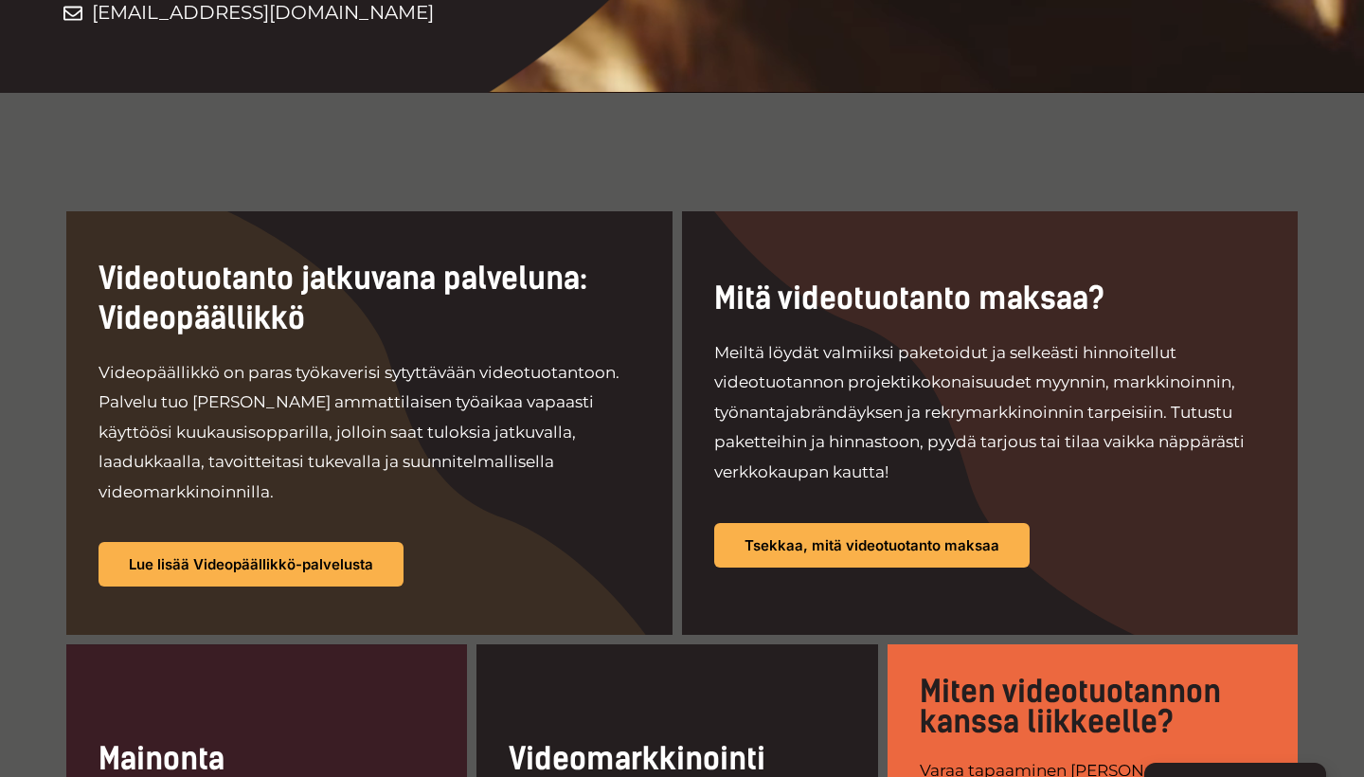
scroll to position [900, 0]
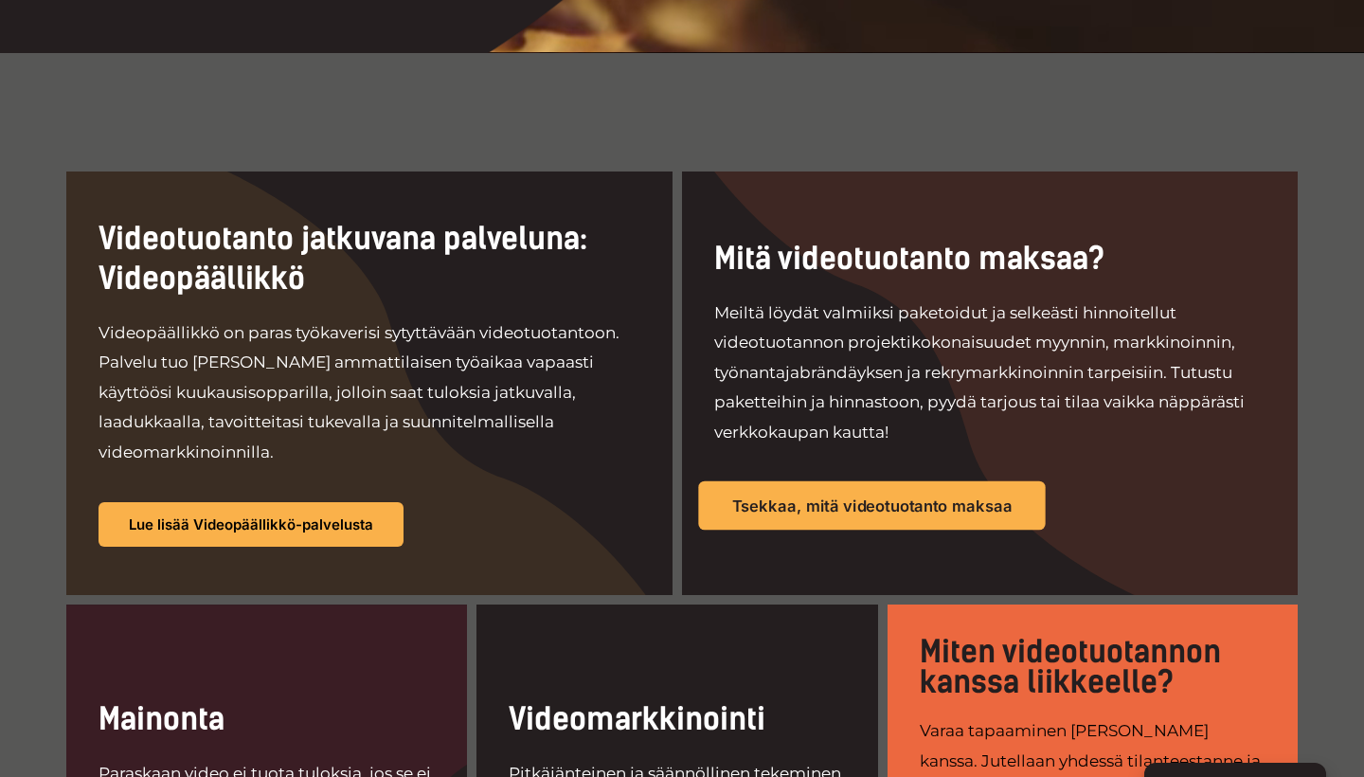
click at [796, 497] on span "Tsekkaa, mitä videotuotanto maksaa" at bounding box center [872, 505] width 280 height 16
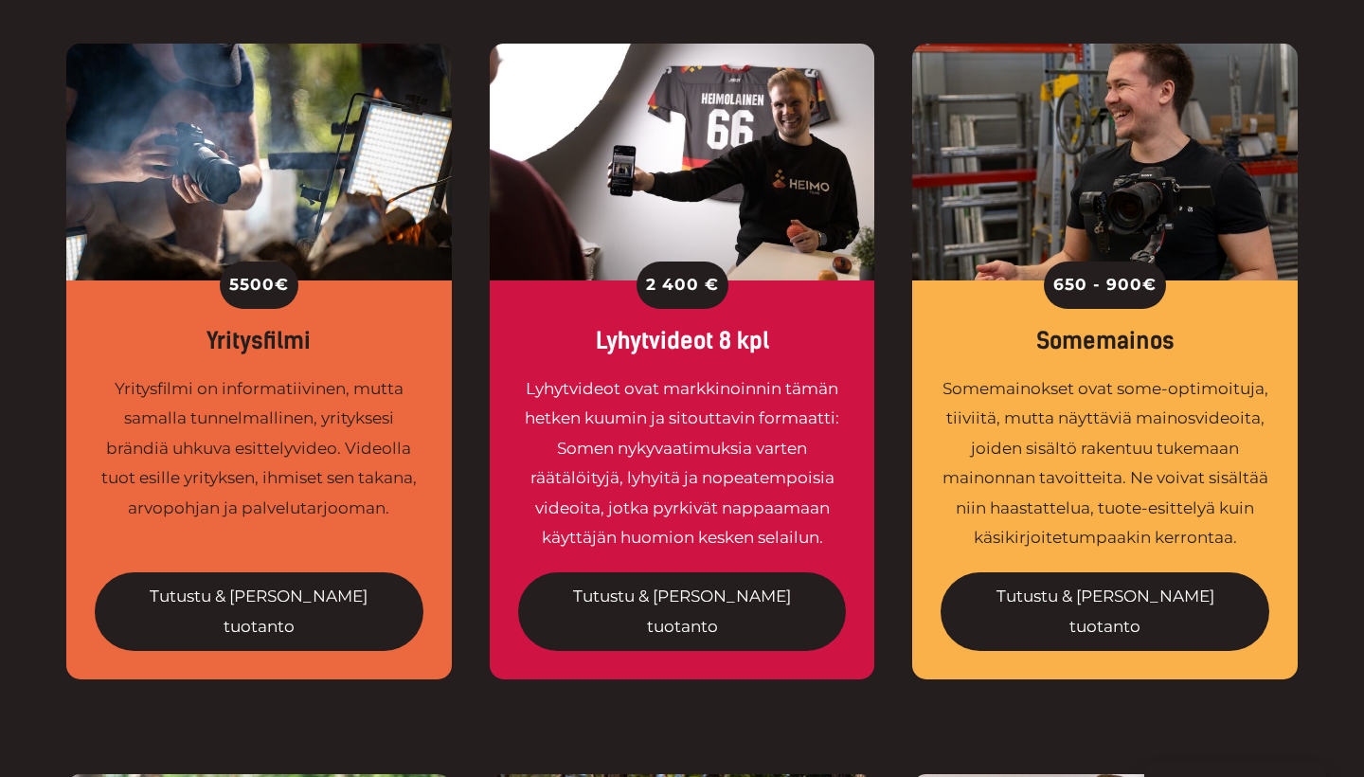
scroll to position [1504, 0]
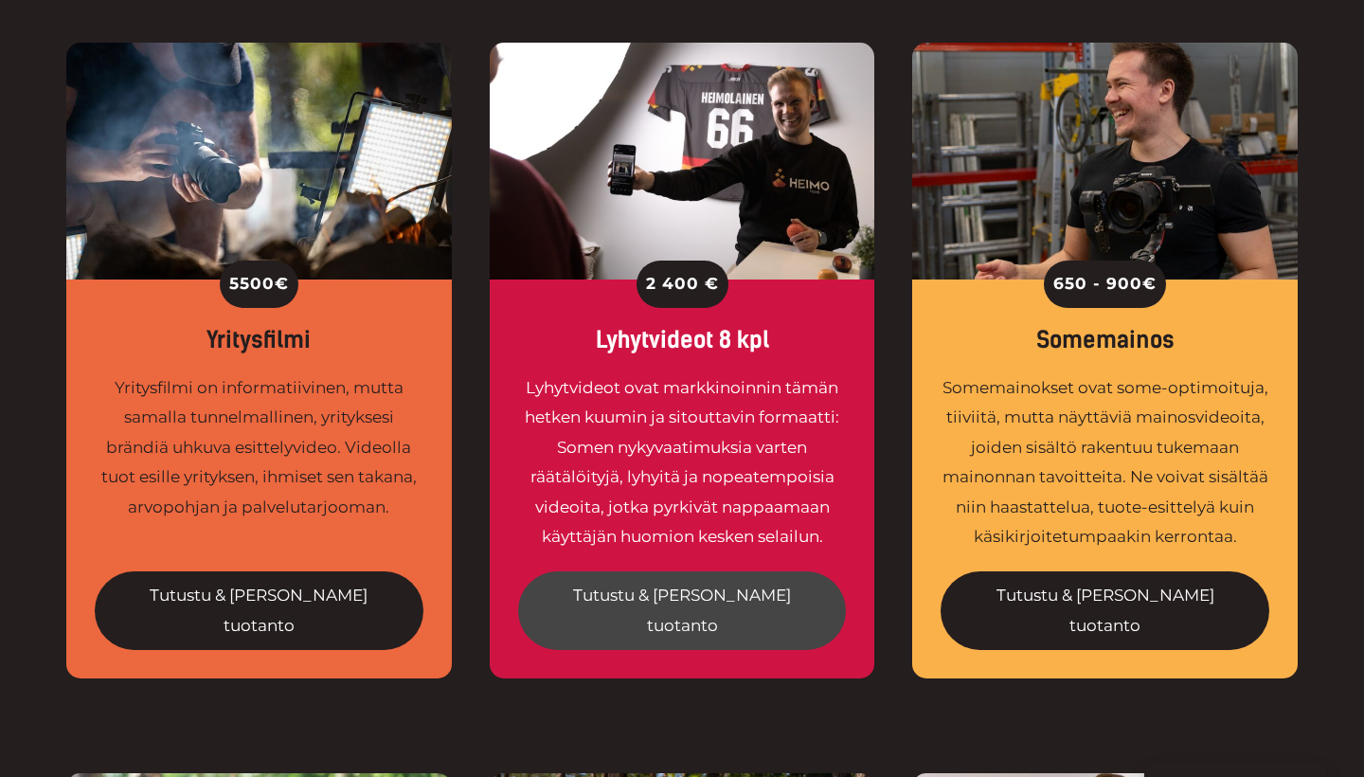
click at [678, 571] on link "Tutustu & tilaa tuotanto" at bounding box center [682, 610] width 329 height 79
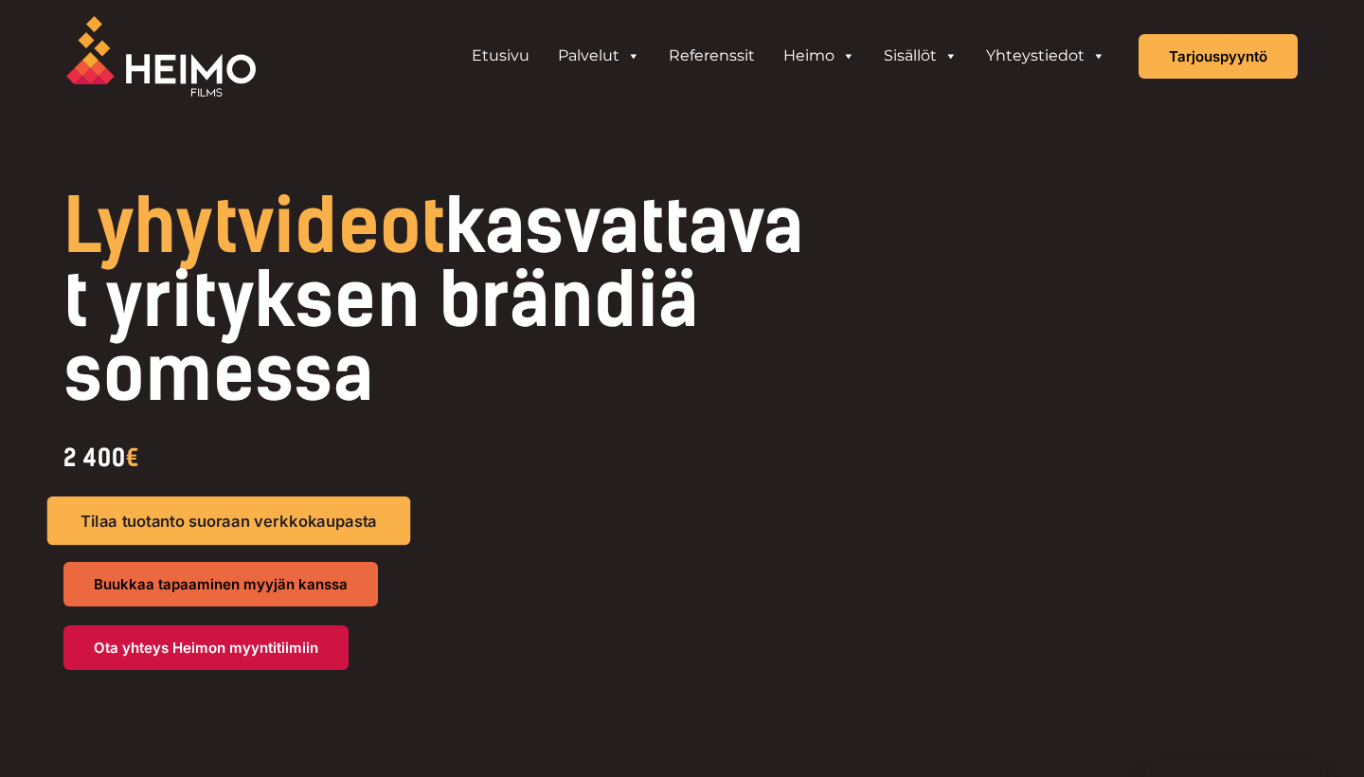
click at [267, 517] on span "Tilaa tuotanto suoraan verkkokaupasta" at bounding box center [229, 521] width 297 height 16
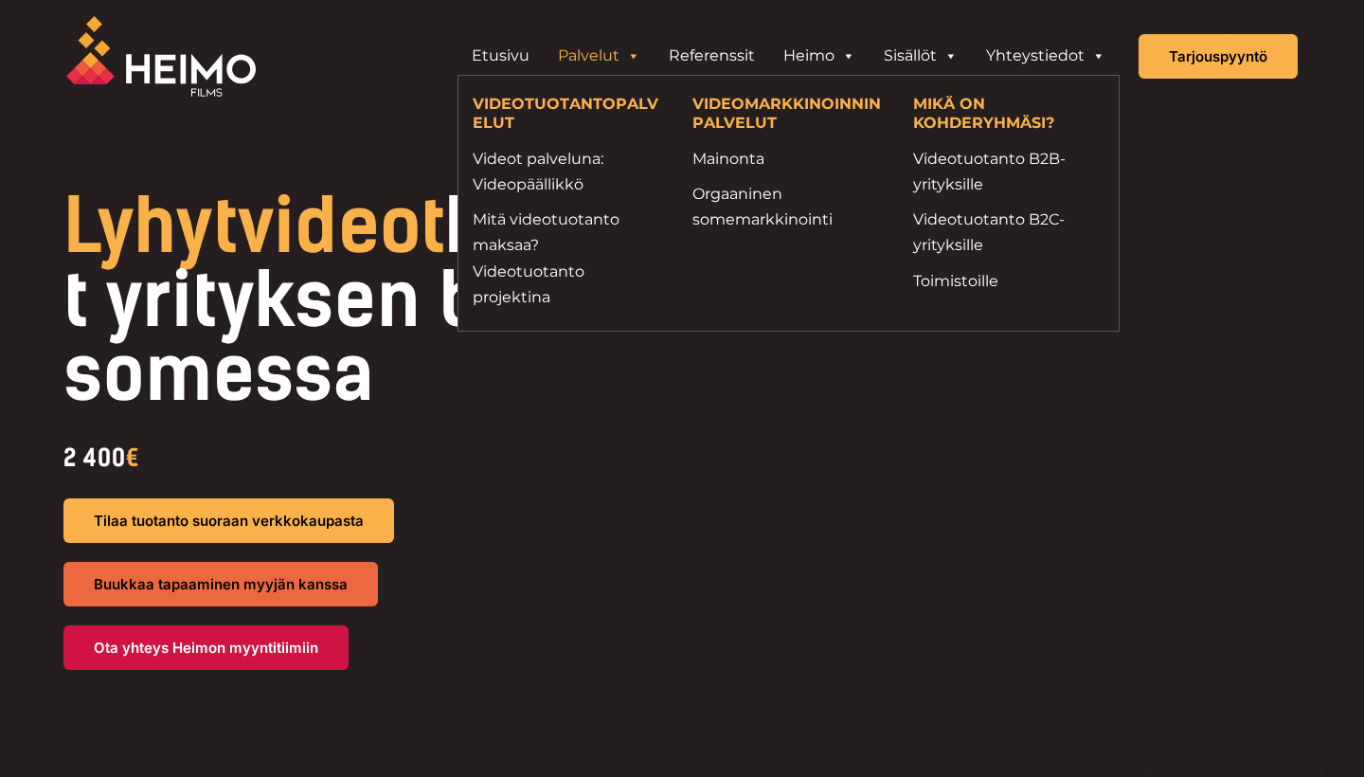
click at [603, 61] on link "Palvelut" at bounding box center [599, 56] width 111 height 38
click at [750, 162] on link "Mainonta" at bounding box center [787, 159] width 191 height 26
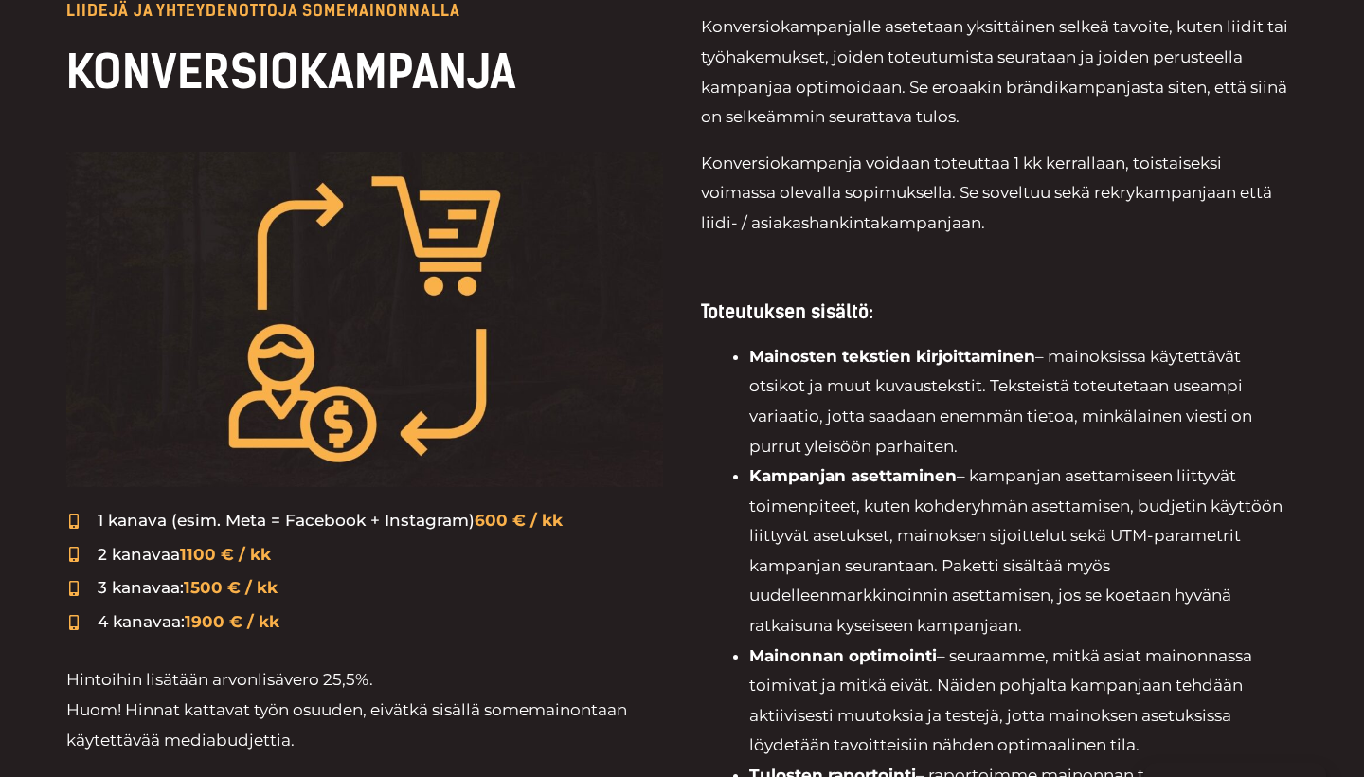
scroll to position [710, 0]
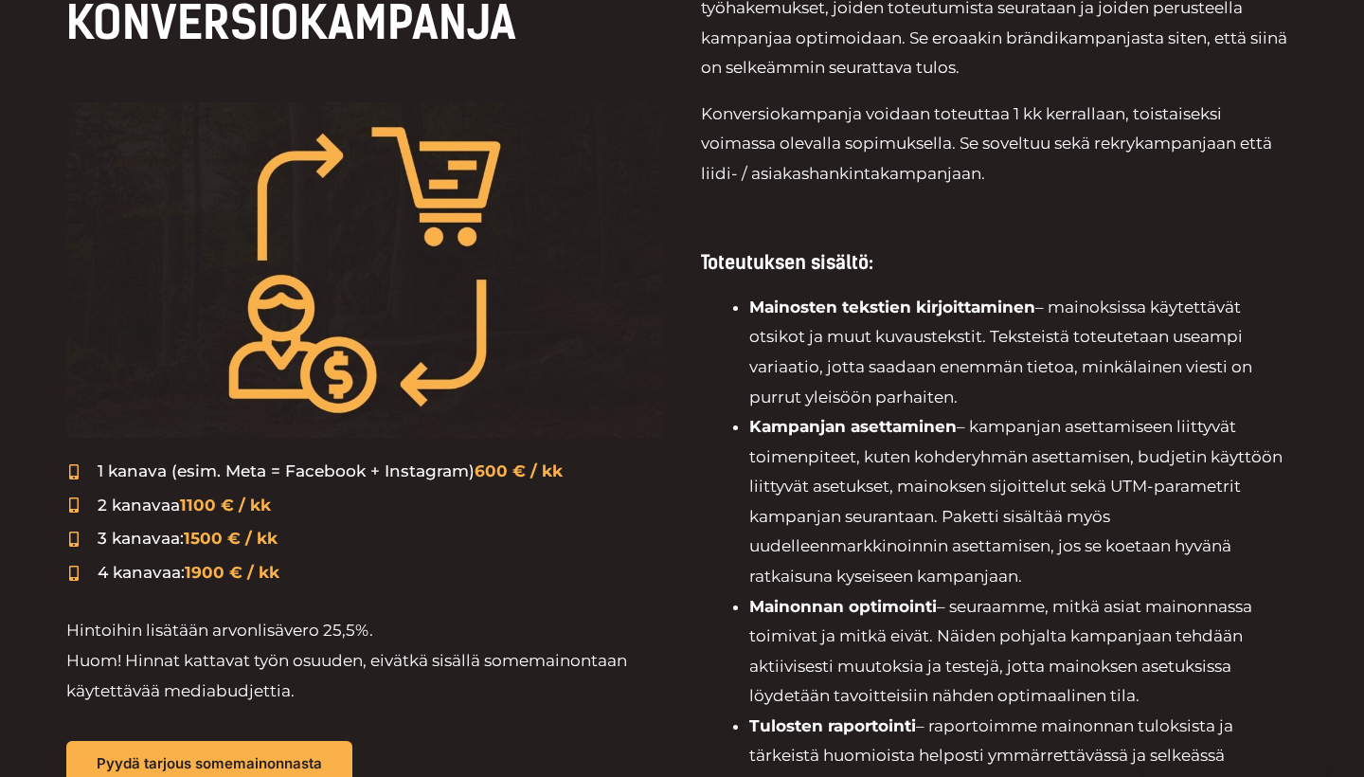
drag, startPoint x: 186, startPoint y: 499, endPoint x: 353, endPoint y: 496, distance: 167.7
click at [353, 496] on li "2 kanavaa 1100 € / kk" at bounding box center [364, 507] width 597 height 32
drag, startPoint x: 315, startPoint y: 627, endPoint x: 391, endPoint y: 627, distance: 75.8
click at [391, 627] on p "Hintoihin lisätään arvonlisävero 25,5%. Huom! Hinnat kattavat työn osuuden, eiv…" at bounding box center [364, 661] width 597 height 90
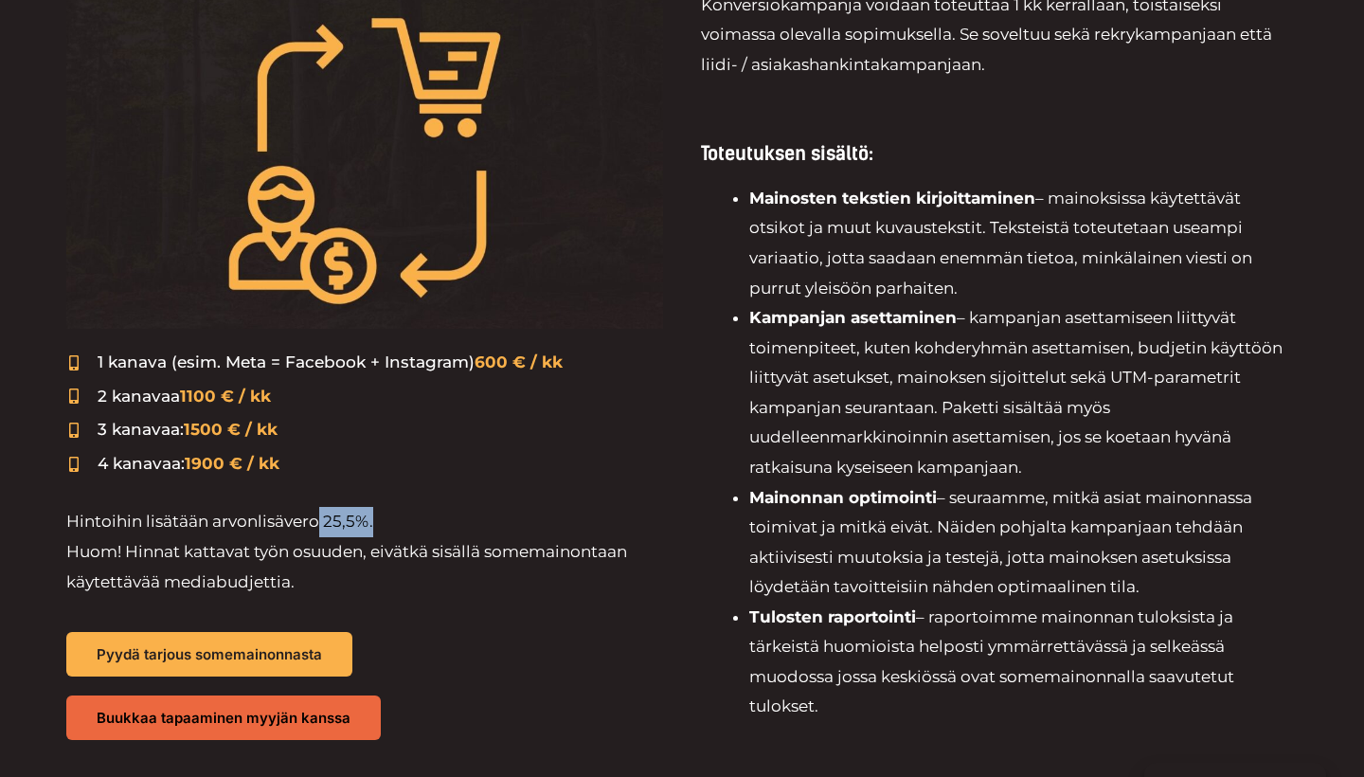
scroll to position [818, 0]
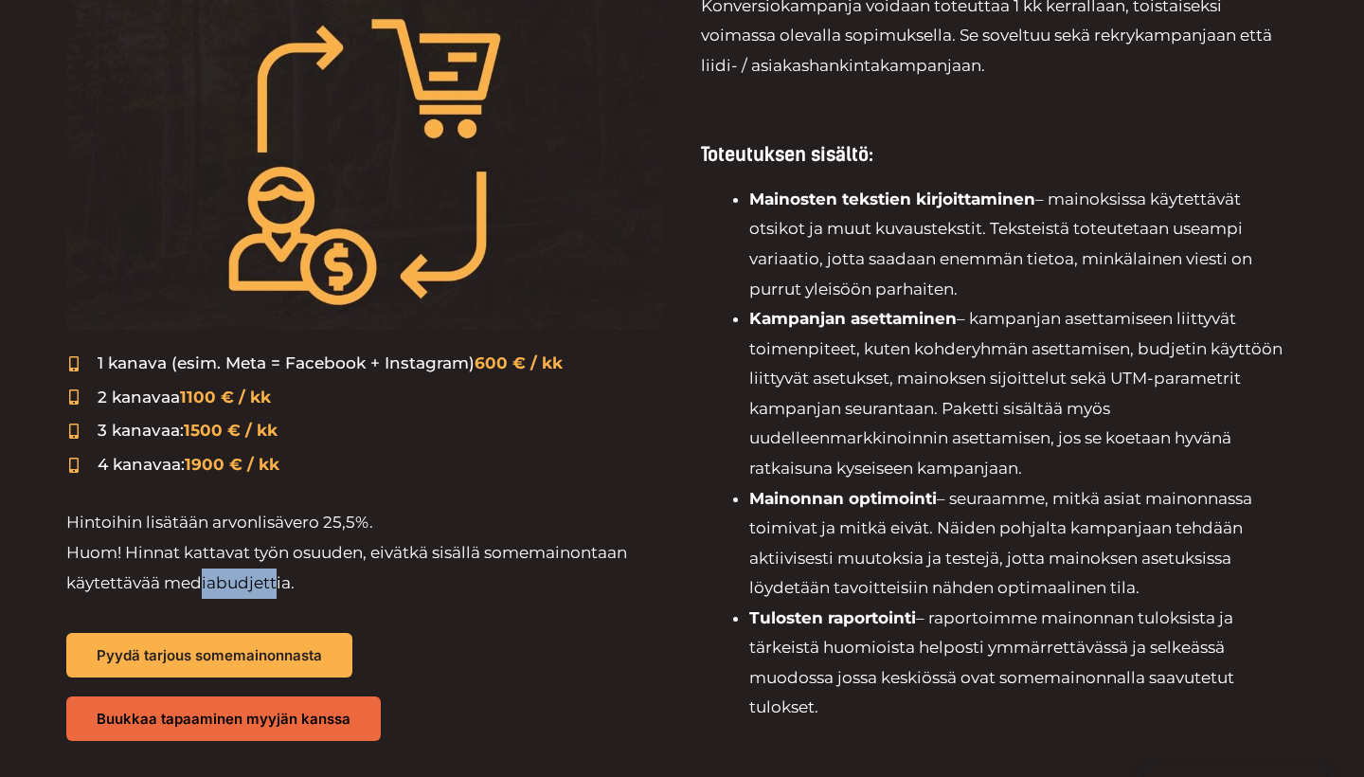
drag, startPoint x: 196, startPoint y: 558, endPoint x: 272, endPoint y: 557, distance: 75.8
click at [272, 557] on p "Hintoihin lisätään arvonlisävero 25,5%. Huom! Hinnat kattavat työn osuuden, eiv…" at bounding box center [364, 553] width 597 height 90
click at [274, 564] on p "Hintoihin lisätään arvonlisävero 25,5%. Huom! Hinnat kattavat työn osuuden, eiv…" at bounding box center [364, 553] width 597 height 90
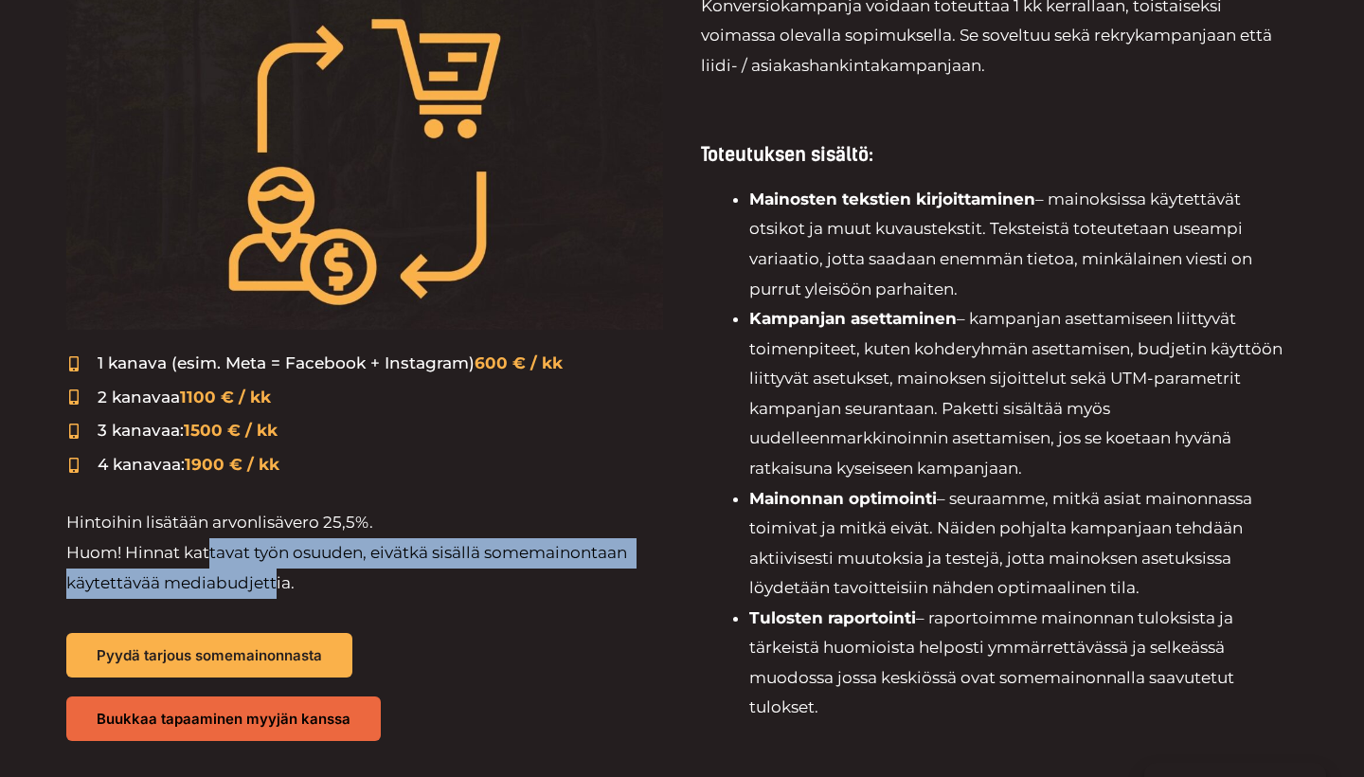
drag, startPoint x: 213, startPoint y: 552, endPoint x: 274, endPoint y: 566, distance: 62.3
click at [274, 566] on p "Hintoihin lisätään arvonlisävero 25,5%. Huom! Hinnat kattavat työn osuuden, eiv…" at bounding box center [364, 553] width 597 height 90
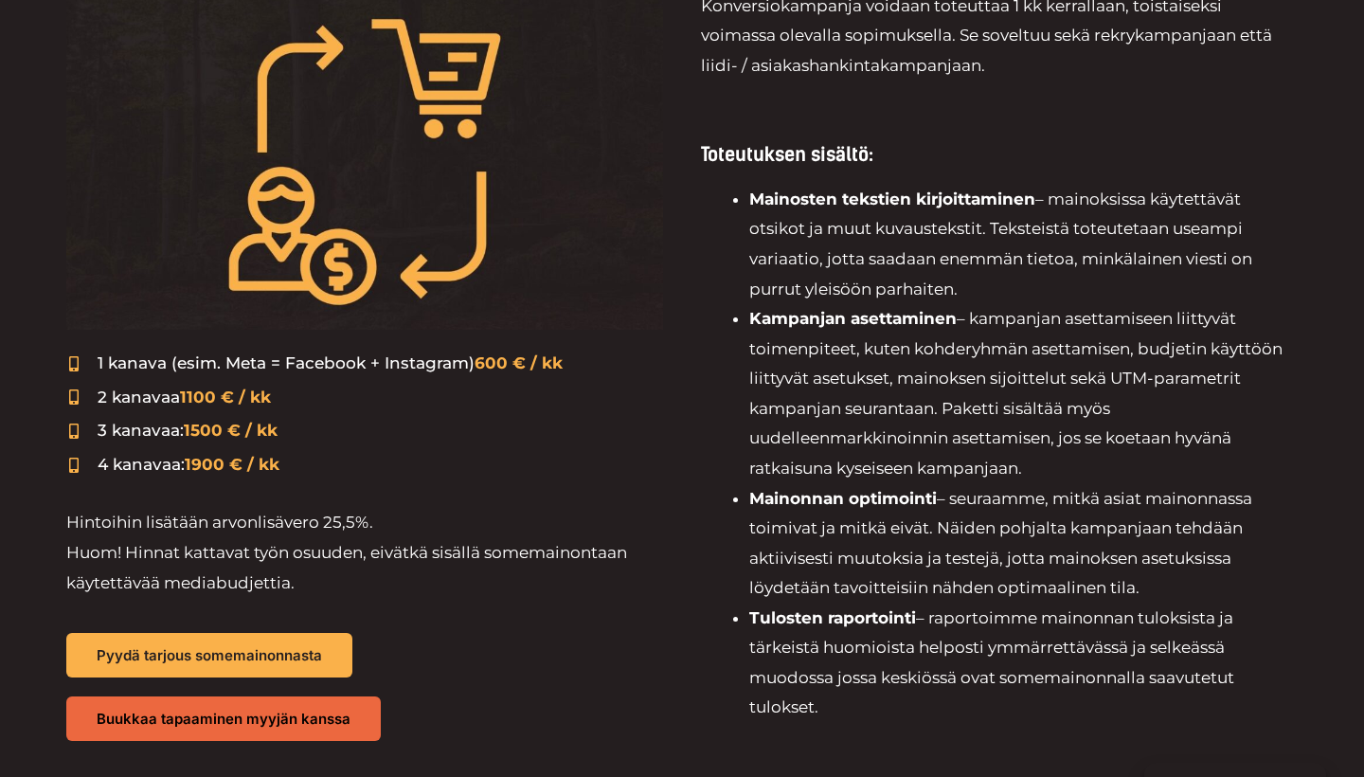
click at [358, 594] on div "Hintoihin lisätään arvonlisävero 25,5%. Huom! Hinnat kattavat työn osuuden, eiv…" at bounding box center [364, 566] width 597 height 116
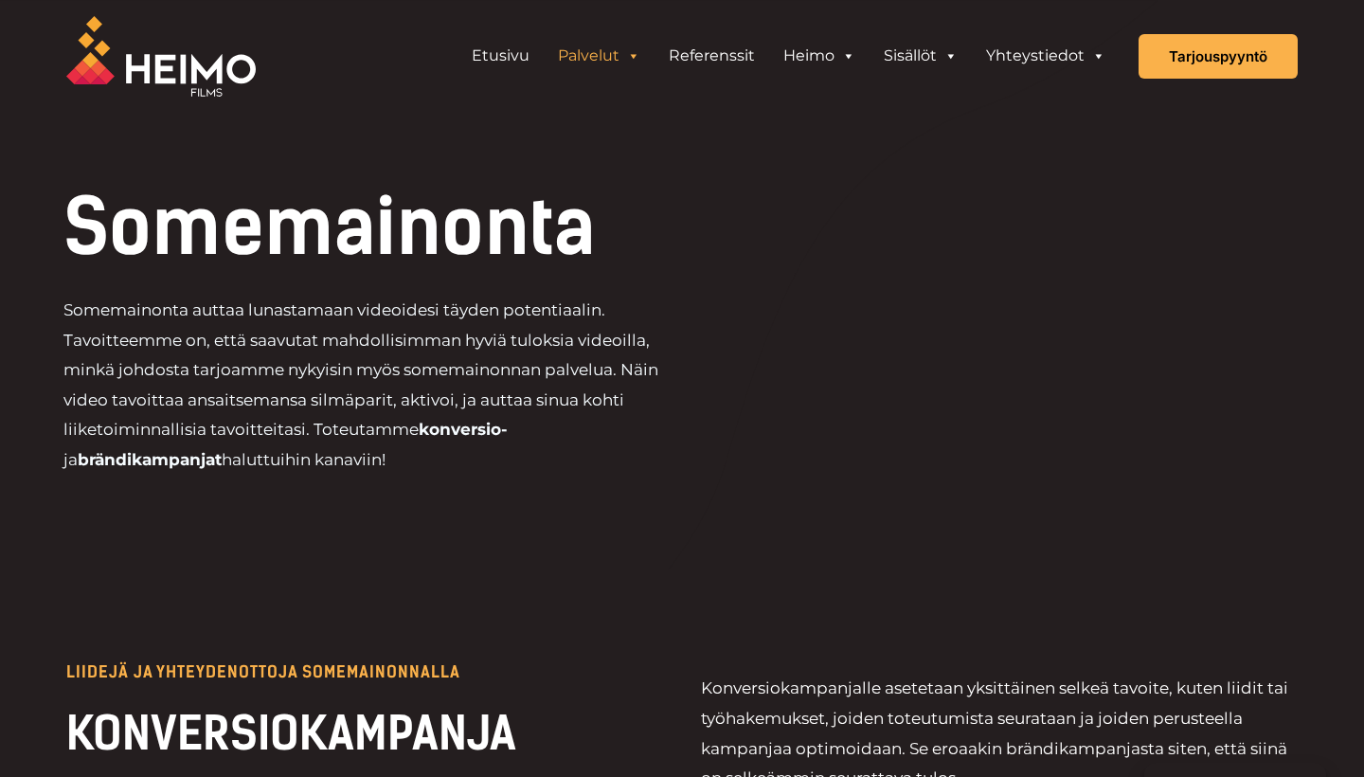
scroll to position [0, 0]
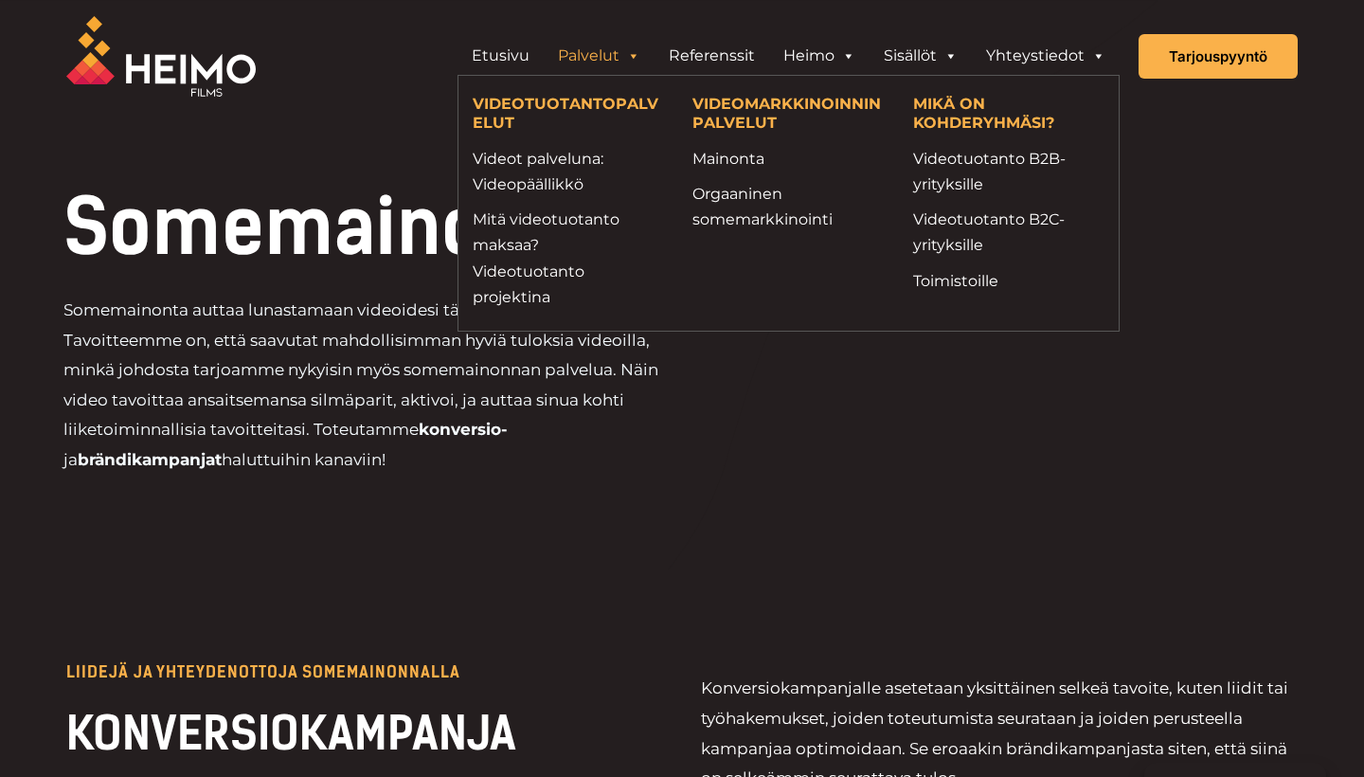
click at [631, 58] on span "Header Widget 1" at bounding box center [632, 56] width 15 height 38
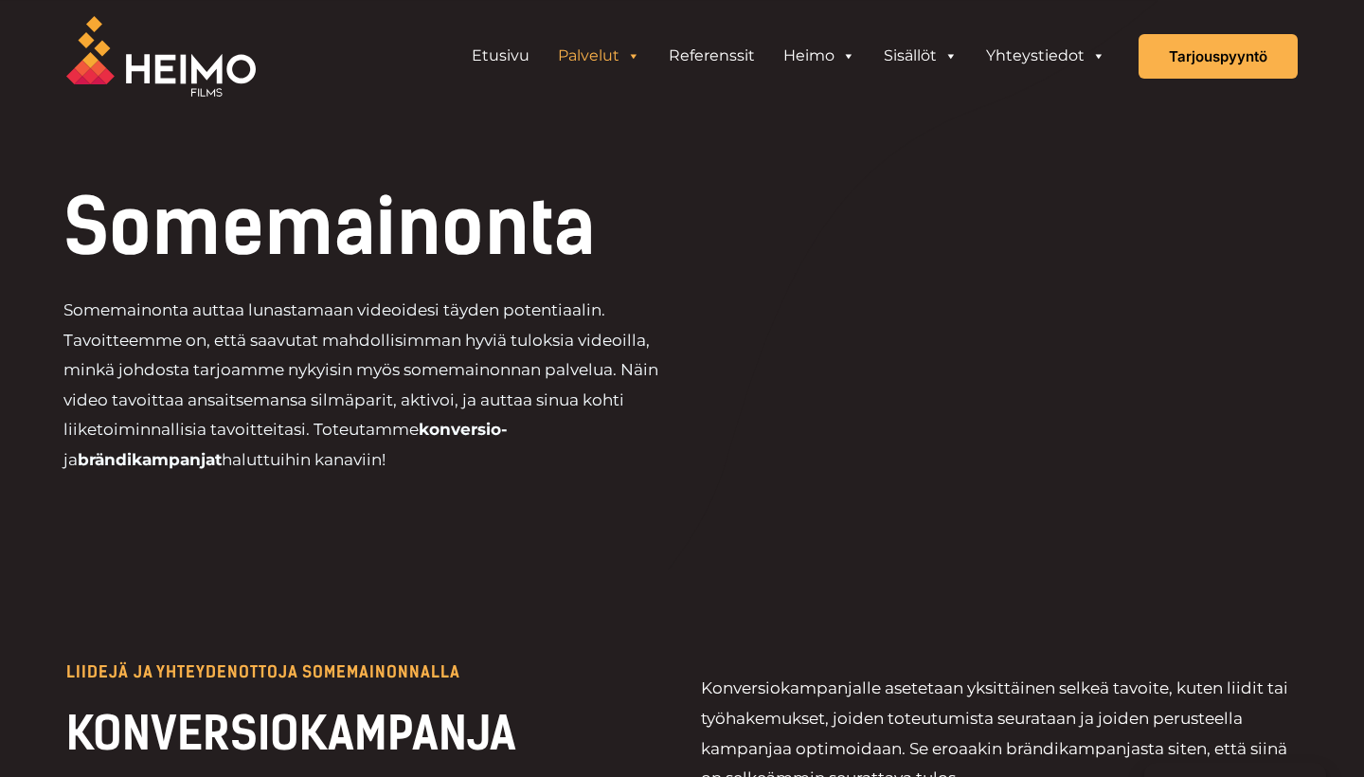
click at [631, 58] on span "Header Widget 1" at bounding box center [632, 56] width 15 height 38
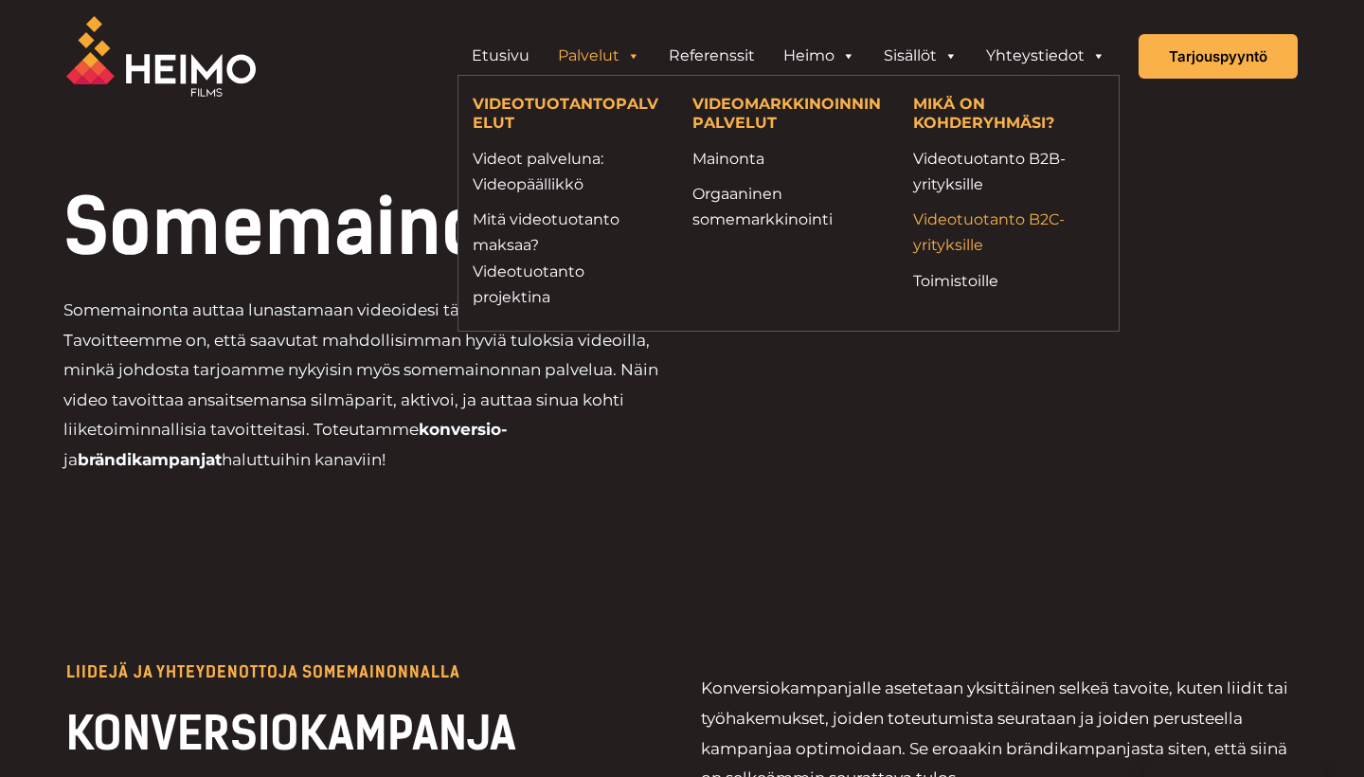
click at [978, 223] on link "Videotuotanto B2C-yrityksille" at bounding box center [1008, 231] width 191 height 51
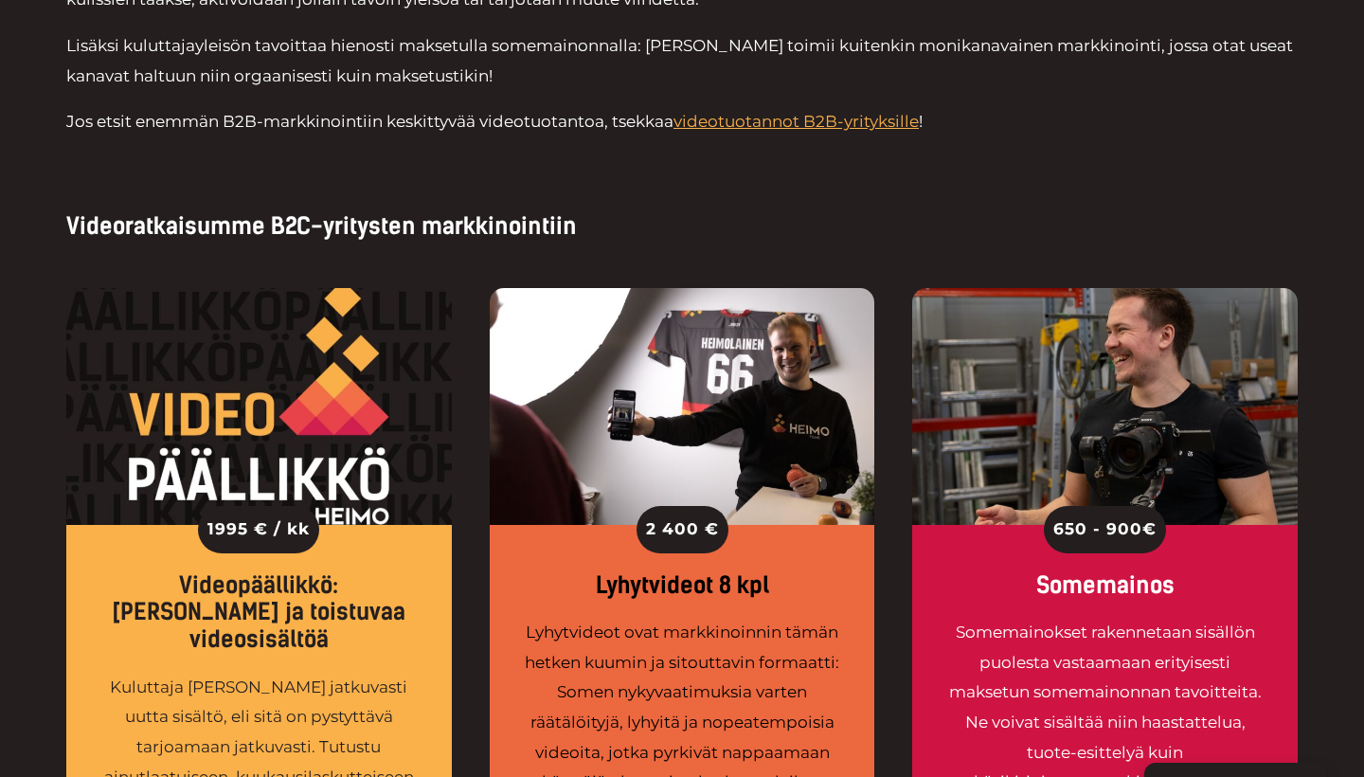
scroll to position [1042, 0]
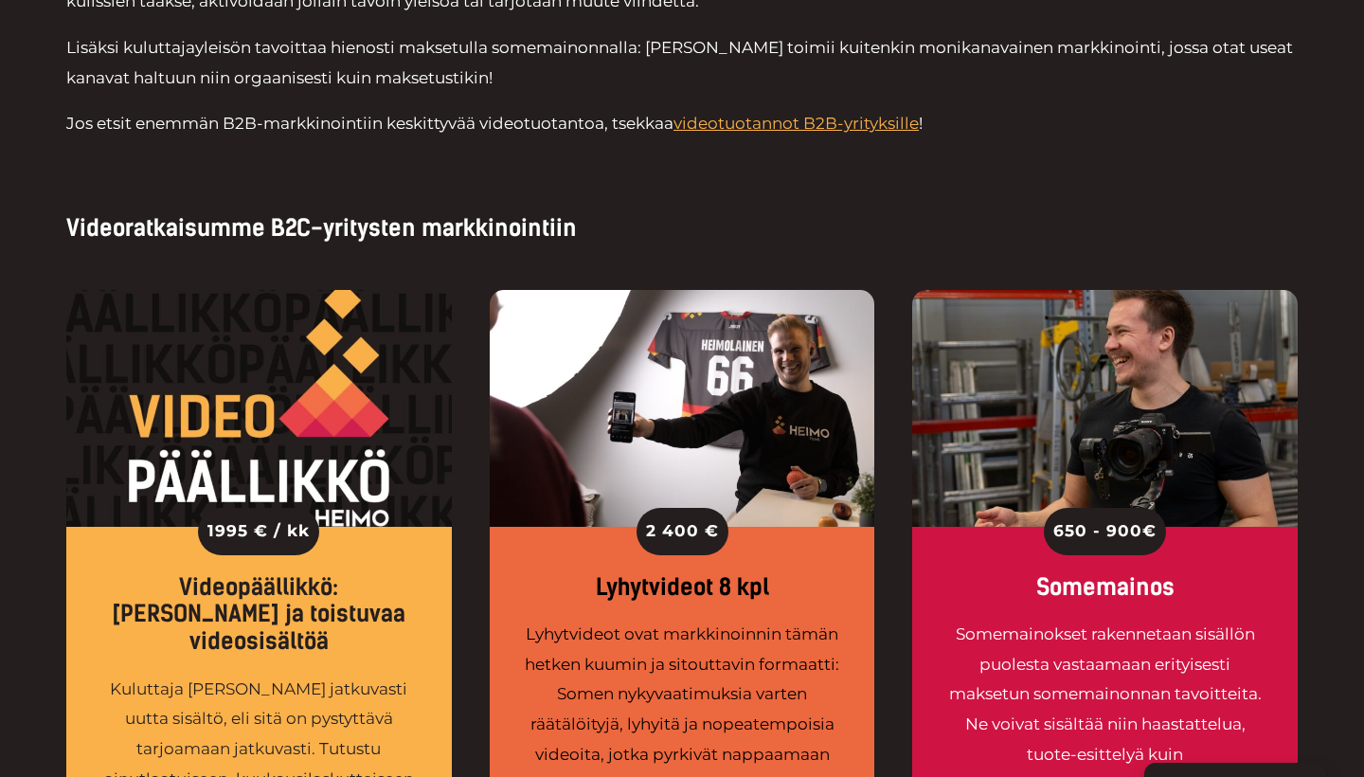
click at [712, 572] on div "2 400 € Lyhytvideot 8 kpl Lyhytvideot ovat markkinoinnin tämän hetken kuumin ja…" at bounding box center [682, 726] width 385 height 399
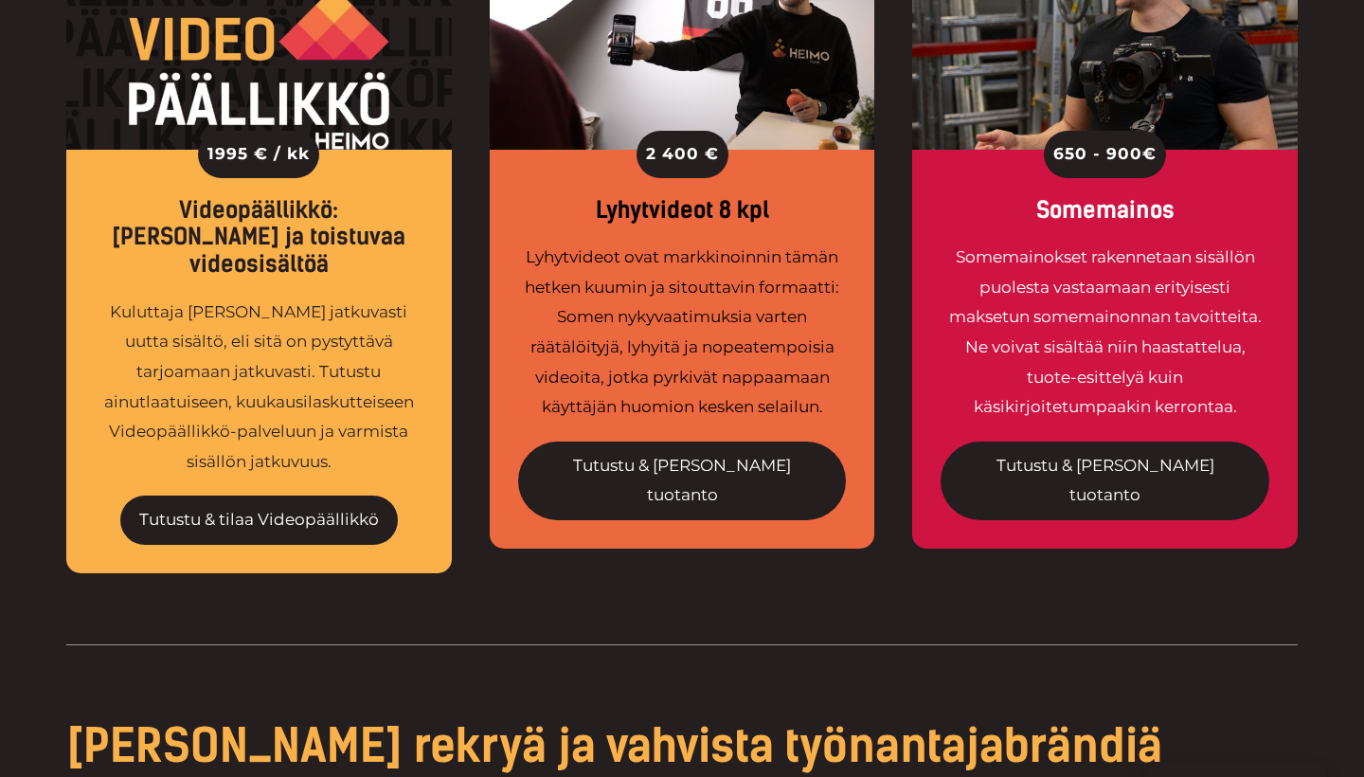
scroll to position [1418, 0]
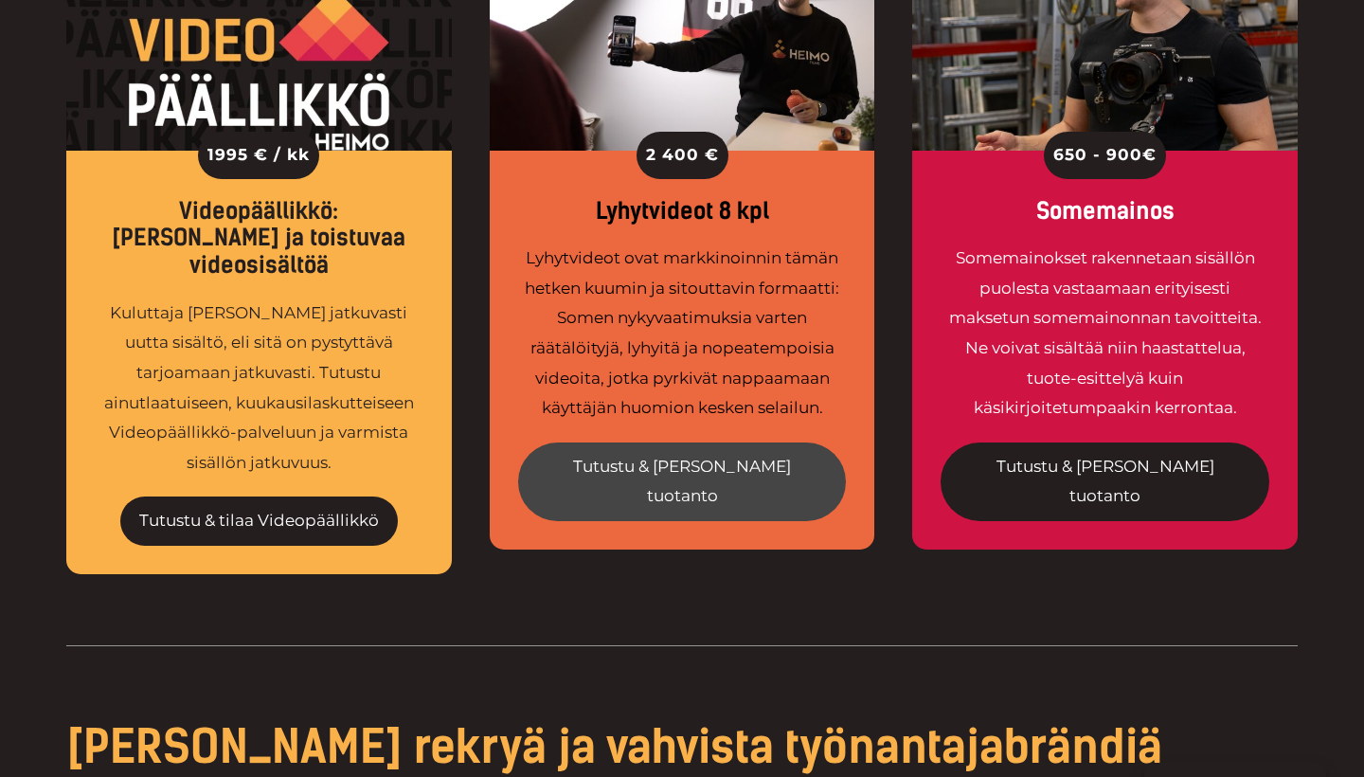
click at [692, 470] on link "Tutustu & tilaa tuotanto" at bounding box center [682, 481] width 329 height 79
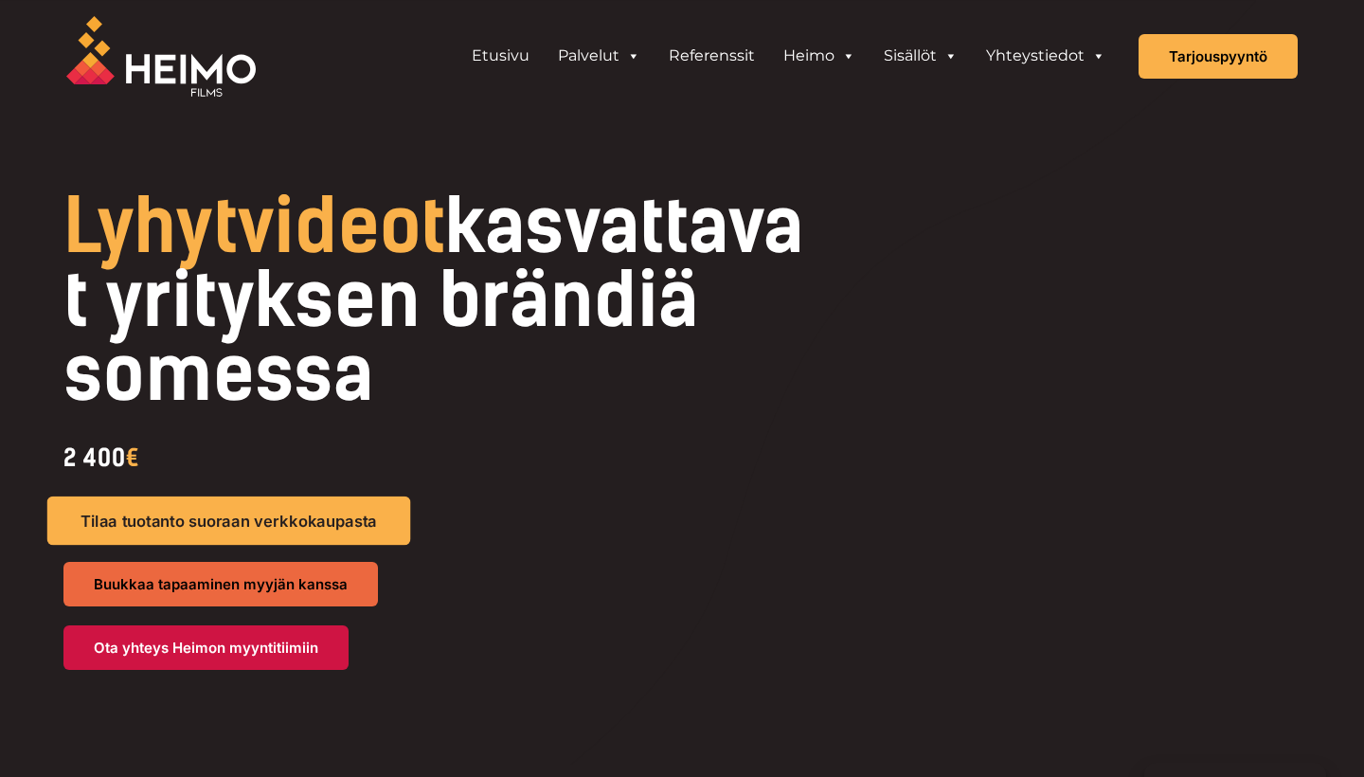
click at [341, 531] on link "Tilaa tuotanto suoraan verkkokaupasta" at bounding box center [229, 520] width 364 height 49
